Goal: Transaction & Acquisition: Purchase product/service

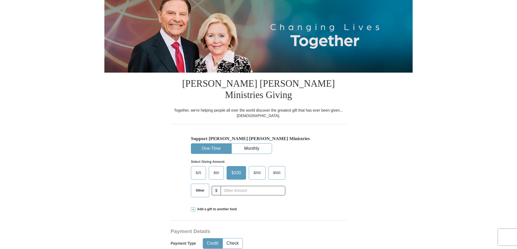
scroll to position [81, 0]
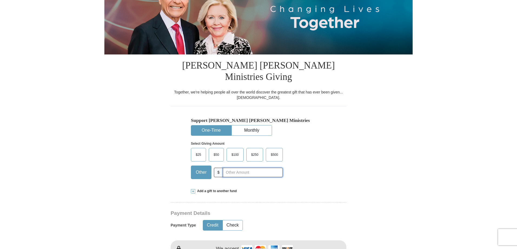
click at [228, 167] on input "text" at bounding box center [253, 171] width 60 height 9
type input "120.00"
click at [227, 220] on button "Check" at bounding box center [233, 225] width 20 height 10
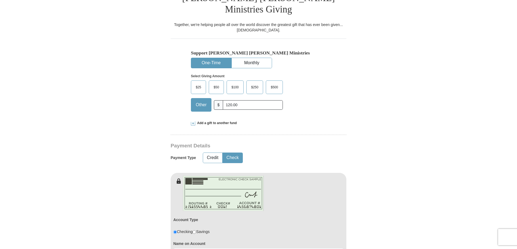
scroll to position [189, 0]
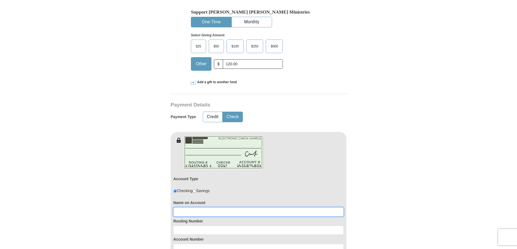
click at [187, 207] on input at bounding box center [258, 211] width 170 height 9
type input "gary j thomason"
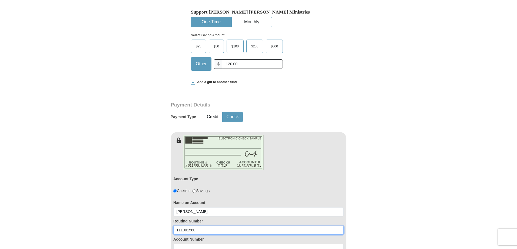
type input "111901580"
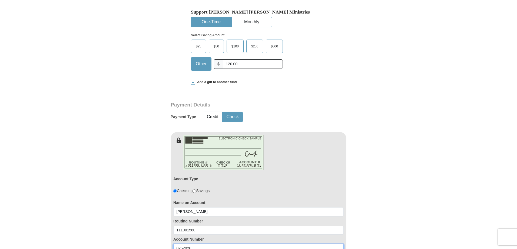
type input "0252026"
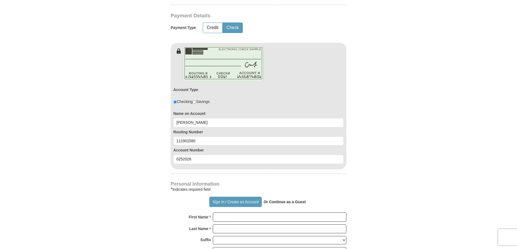
type button "http://sso.kcm.org/login?destination=aHR0cDovL2dpdmluZy5rY20ub3JnLz9fZ2w9MSUyQW…"
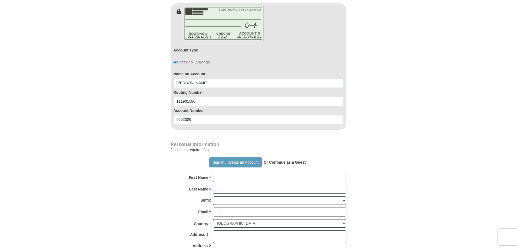
scroll to position [344, 0]
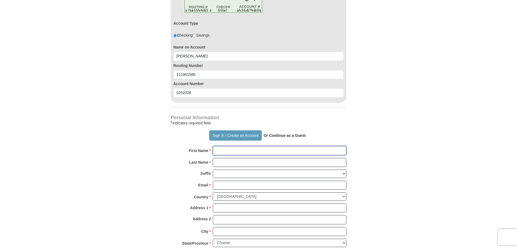
click at [254, 146] on input "First Name *" at bounding box center [280, 150] width 134 height 9
type input "gary j"
type input "thomason"
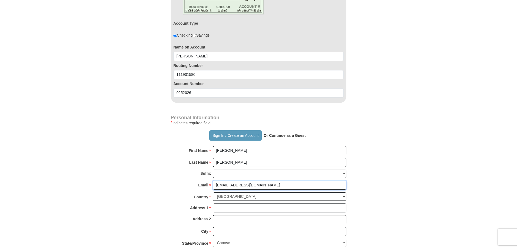
type input "gjt2@verizon.net"
type input "1"
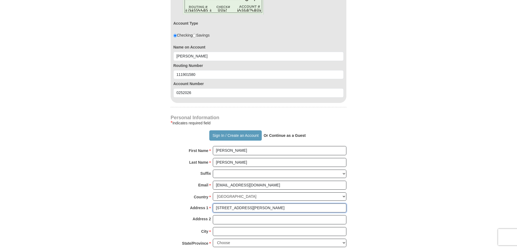
type input "2201 vincent st"
type input "brownwood"
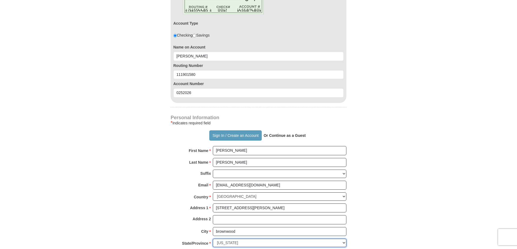
select select "TX"
type input "76801"
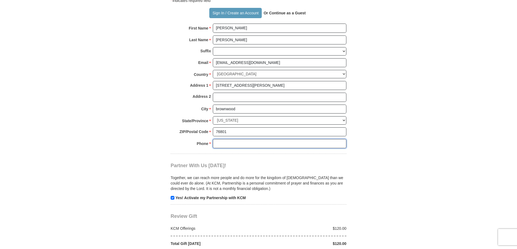
scroll to position [475, 0]
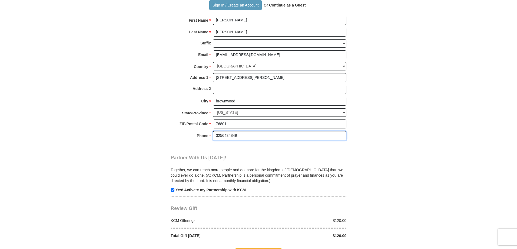
type input "3256434849"
click at [261, 248] on span "Complete Your Gift" at bounding box center [259, 253] width 48 height 11
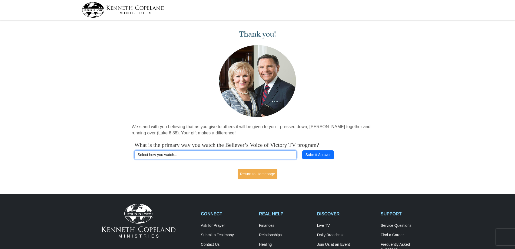
click at [188, 155] on select "Select how you watch... Daystar Morning Daystar Evening KCM.org GoVictory.com V…" at bounding box center [215, 154] width 162 height 9
select select "DISH"
click at [134, 150] on select "Select how you watch... Daystar Morning Daystar Evening KCM.org GoVictory.com V…" at bounding box center [215, 154] width 162 height 9
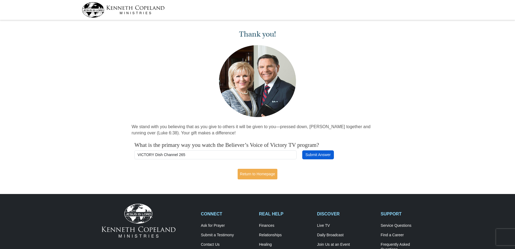
click at [317, 153] on button "Submit Answer" at bounding box center [317, 154] width 31 height 9
